Goal: Information Seeking & Learning: Learn about a topic

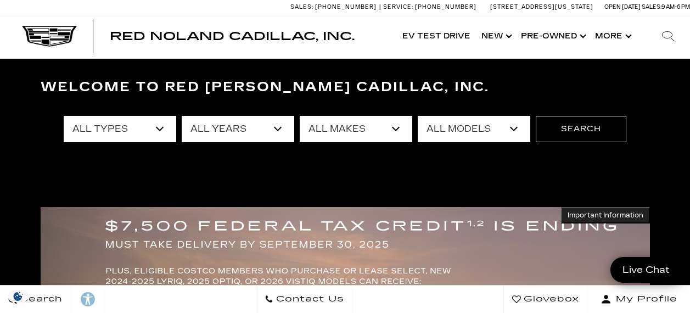
scroll to position [55, 0]
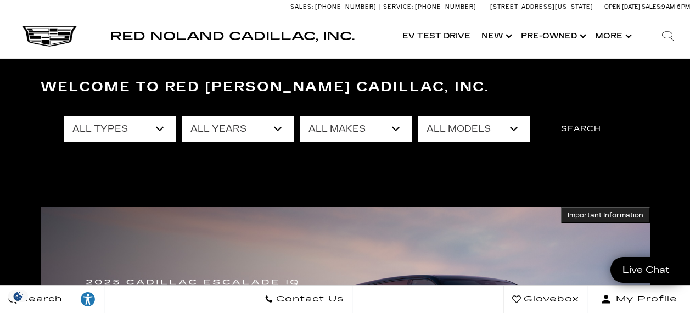
select select "Cadillac"
select select "OPTIQ"
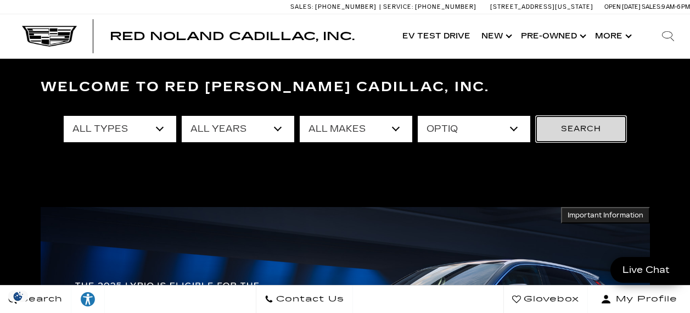
click at [578, 129] on button "Search" at bounding box center [581, 129] width 91 height 26
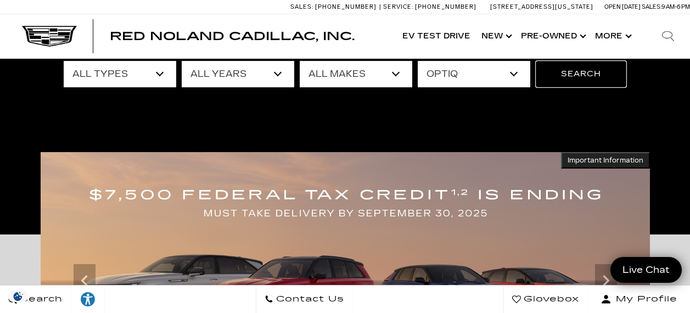
scroll to position [219, 0]
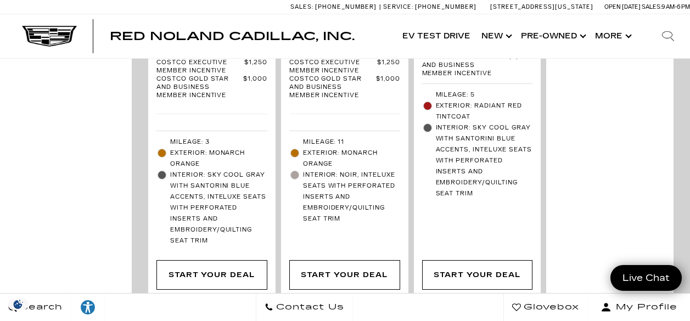
scroll to position [1263, 0]
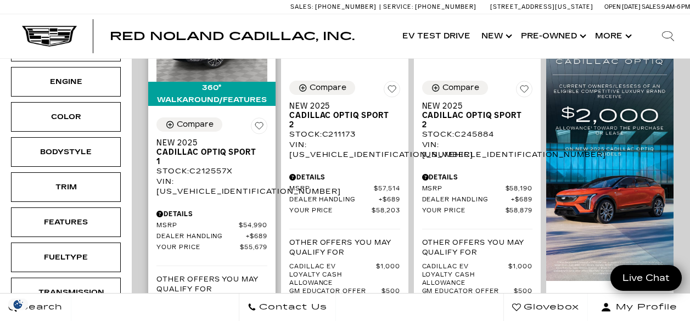
scroll to position [274, 0]
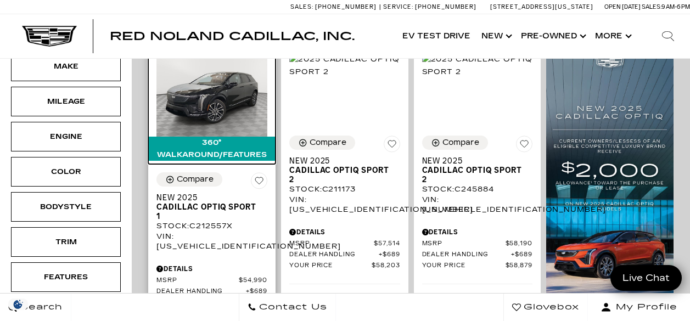
click at [213, 137] on div "360° WalkAround/Features" at bounding box center [211, 149] width 127 height 24
